Goal: Check status: Check status

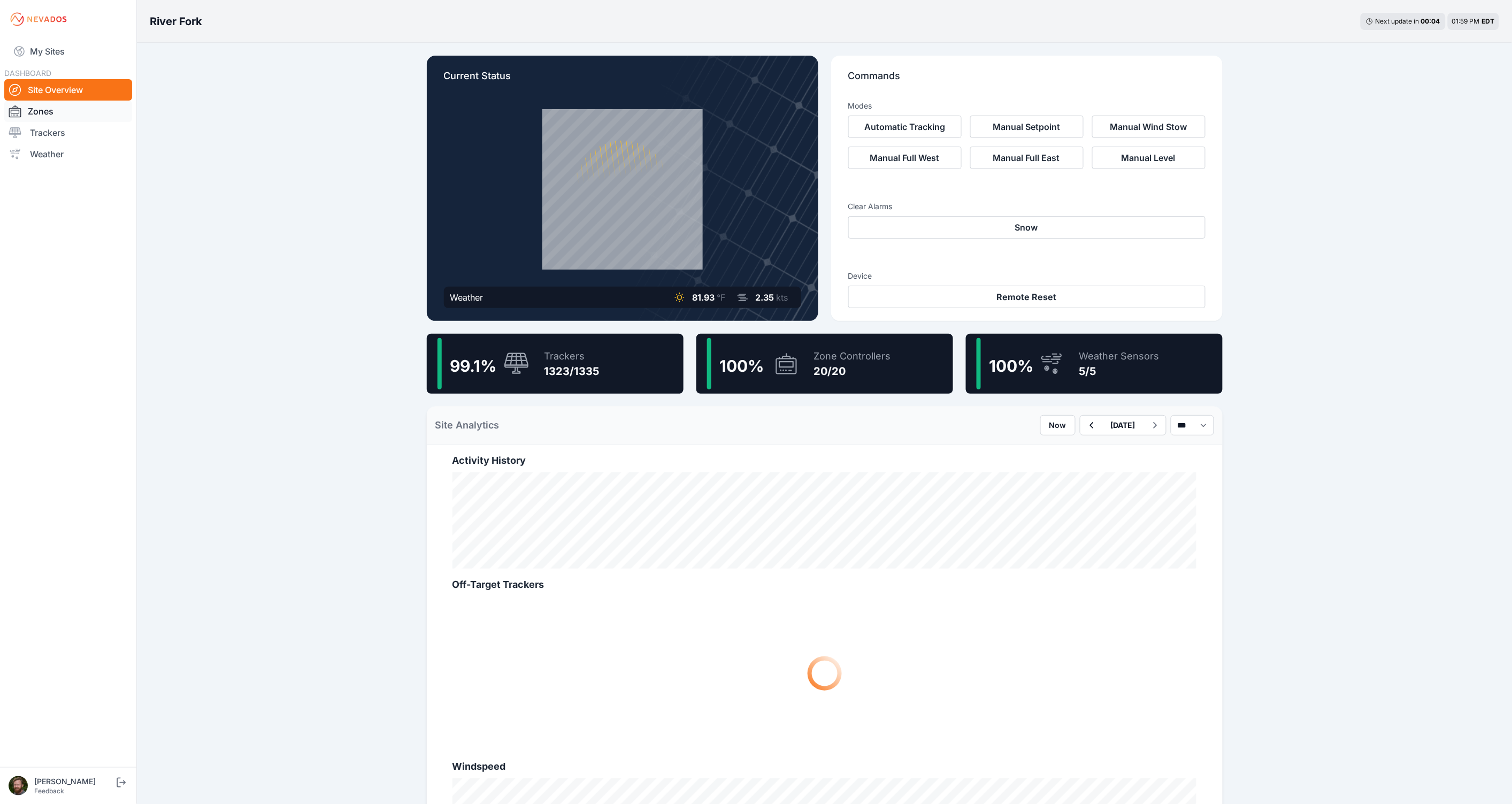
click at [48, 113] on link "Zones" at bounding box center [68, 111] width 128 height 21
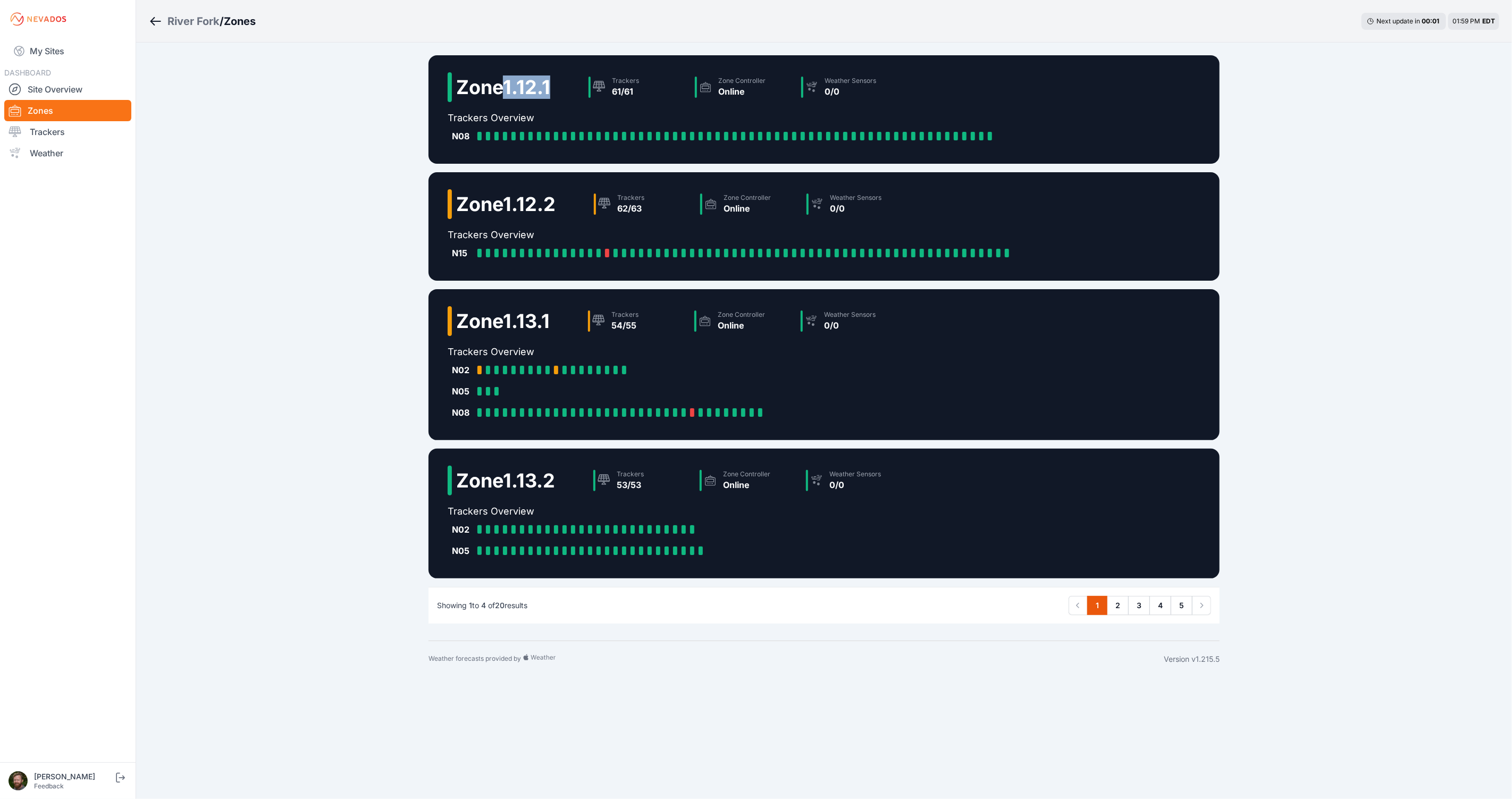
drag, startPoint x: 501, startPoint y: 88, endPoint x: 558, endPoint y: 85, distance: 57.1
click at [558, 85] on div "Zone 1.12.1 Trackers 61/61 Zone Controller Online Weather Sensors 0/0" at bounding box center [724, 91] width 553 height 38
click at [49, 132] on link "Trackers" at bounding box center [68, 132] width 127 height 21
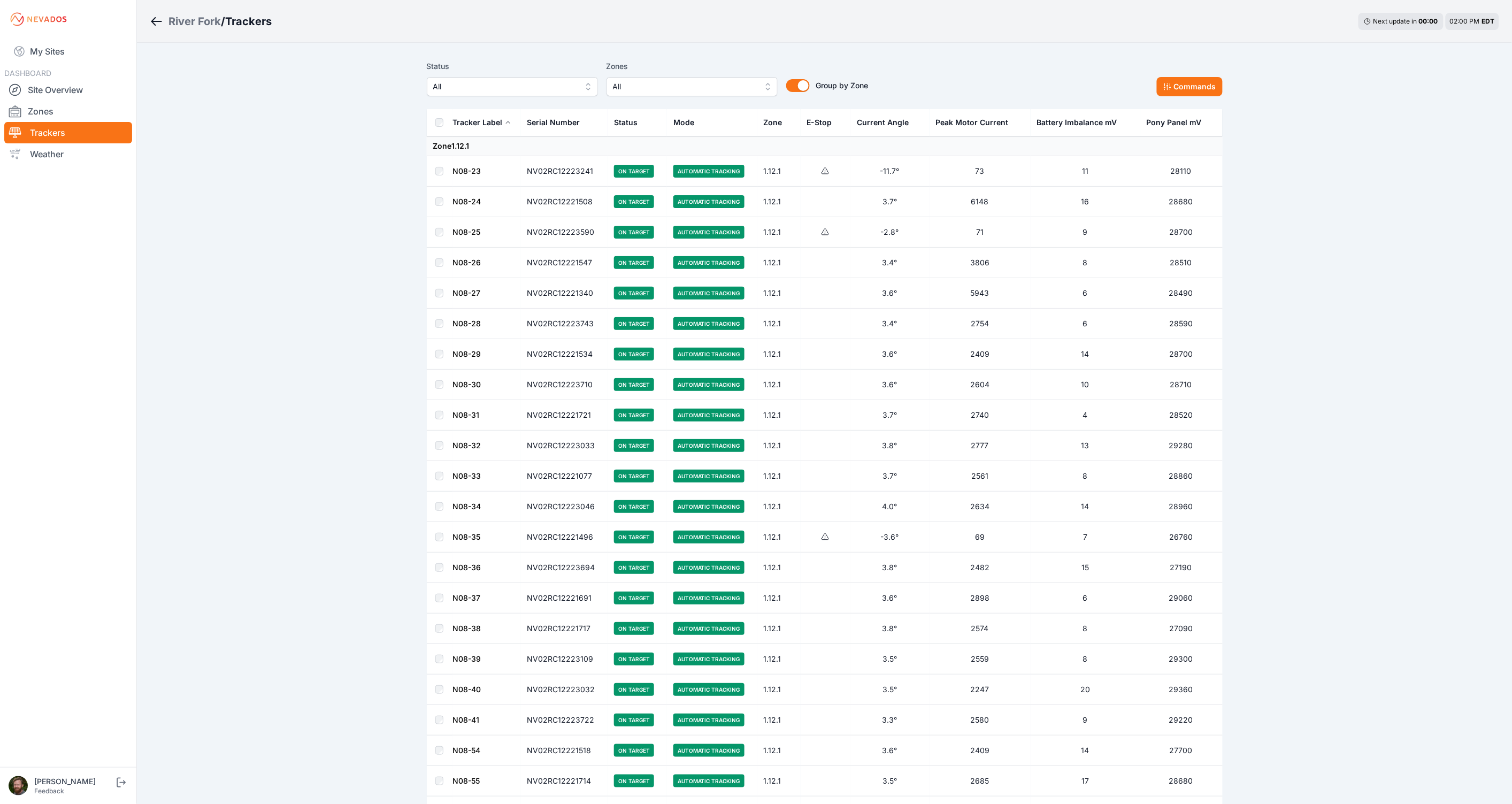
click at [789, 92] on div "Group by Zone Group by Zone" at bounding box center [823, 78] width 91 height 37
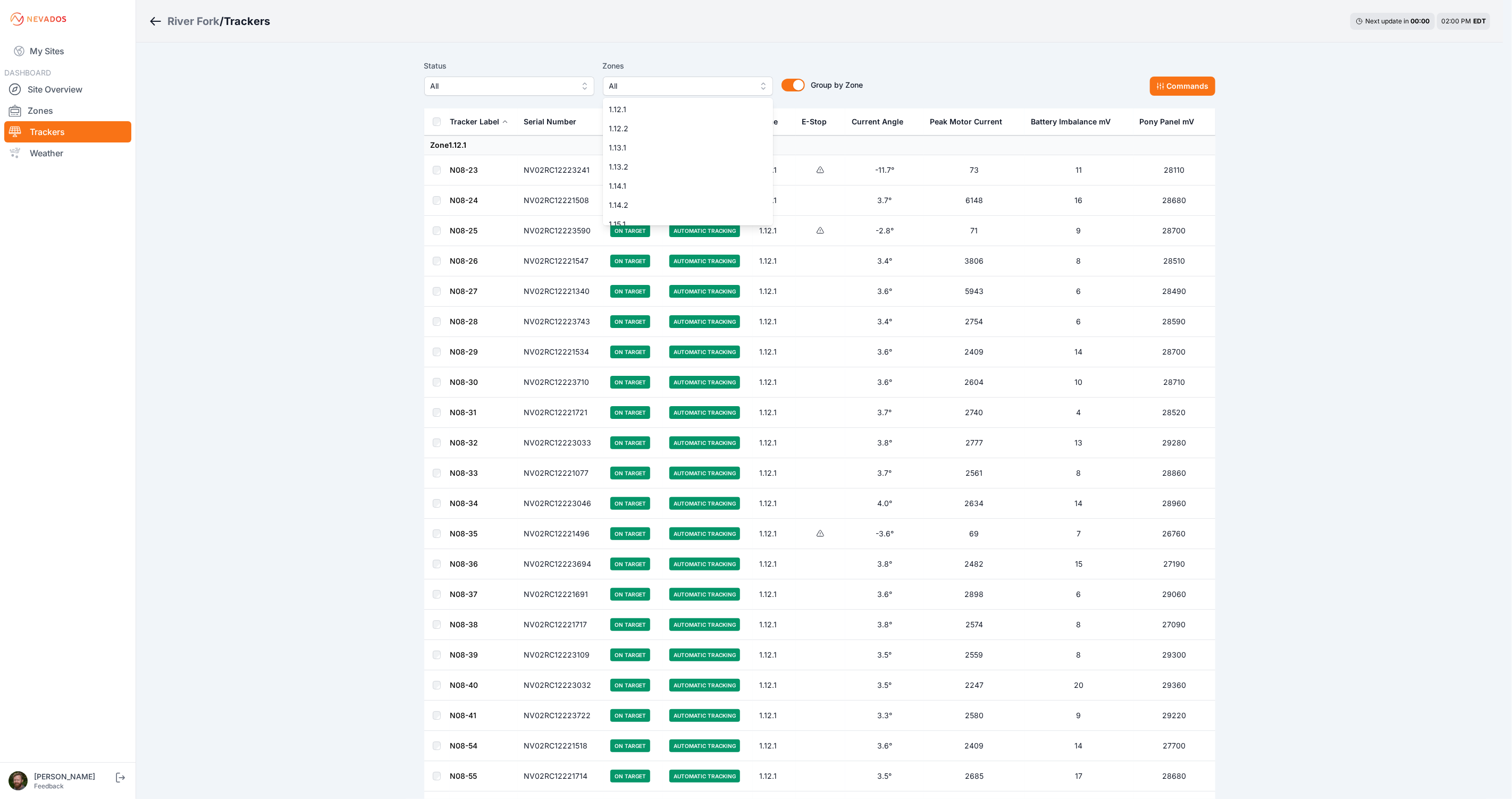
click at [767, 87] on button "All" at bounding box center [688, 86] width 170 height 19
click at [656, 113] on span "1.12.1" at bounding box center [681, 109] width 145 height 11
